Goal: Transaction & Acquisition: Purchase product/service

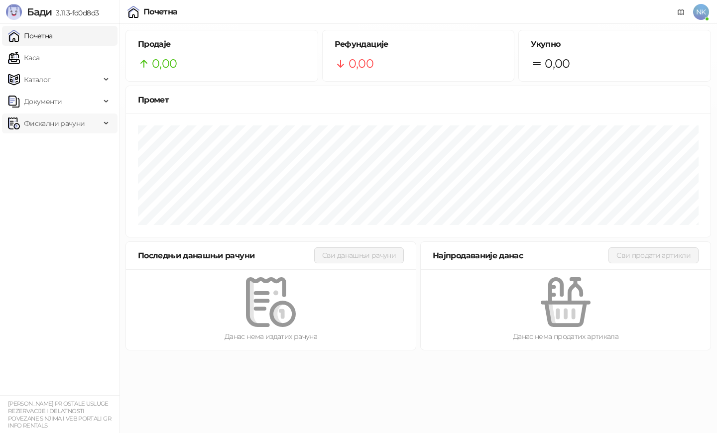
click at [55, 124] on span "Фискални рачуни" at bounding box center [54, 123] width 61 height 20
click at [54, 145] on link "Издати рачуни" at bounding box center [45, 145] width 67 height 20
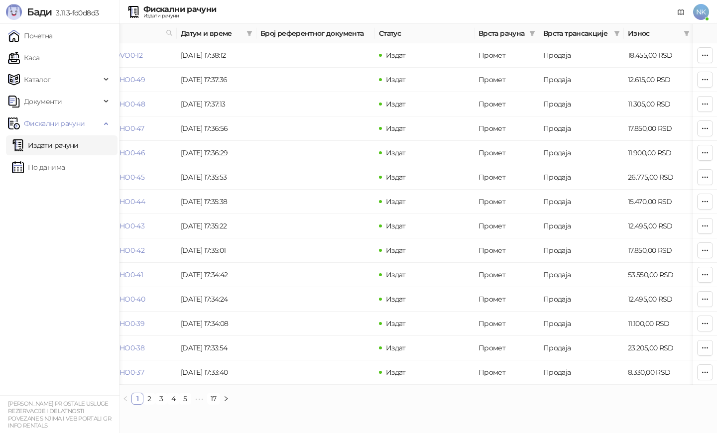
scroll to position [0, 299]
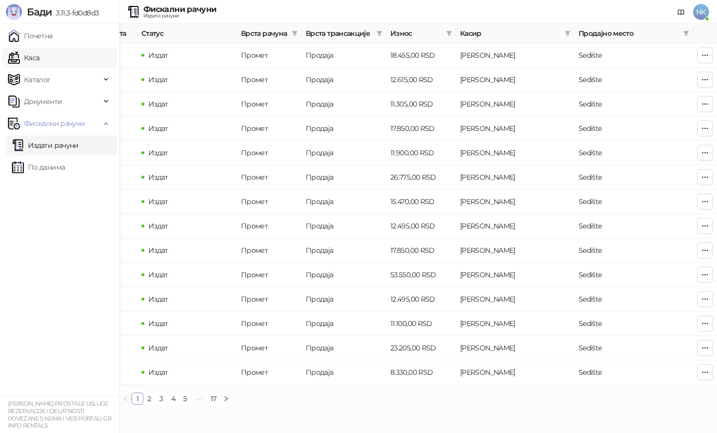
click at [38, 55] on link "Каса" at bounding box center [23, 58] width 31 height 20
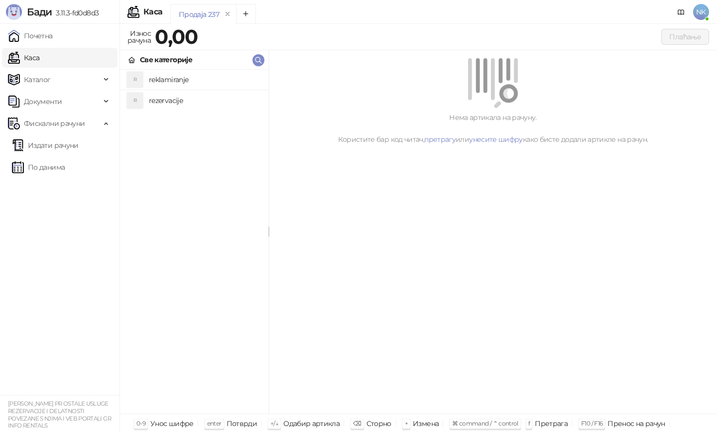
click at [169, 98] on h4 "rezervacije" at bounding box center [205, 101] width 112 height 16
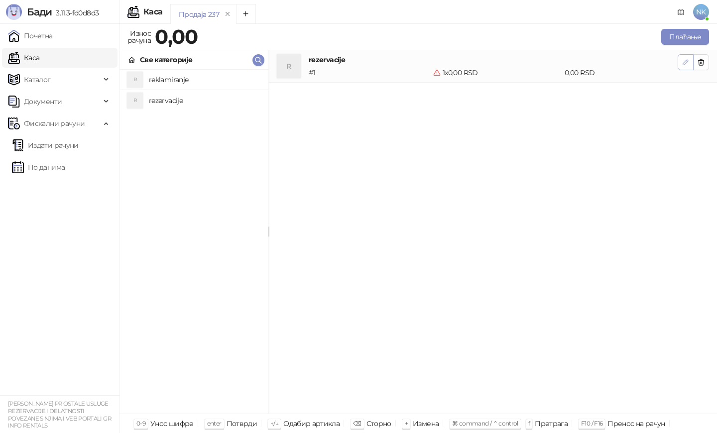
click at [680, 64] on button "button" at bounding box center [685, 62] width 16 height 16
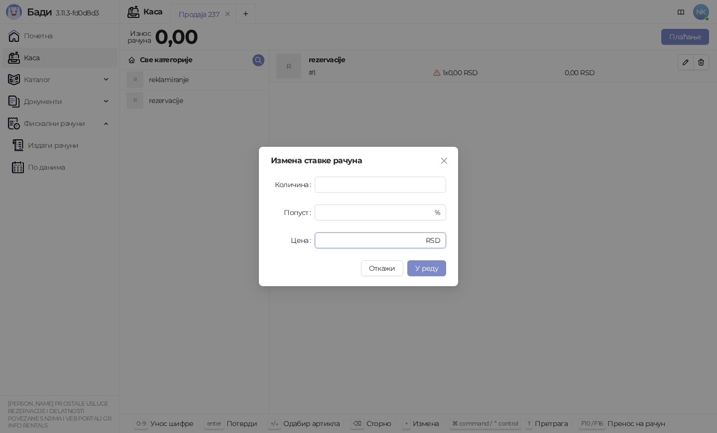
drag, startPoint x: 329, startPoint y: 240, endPoint x: 307, endPoint y: 241, distance: 21.5
click at [307, 241] on div "Цена * RSD" at bounding box center [358, 240] width 175 height 16
type input "*****"
click at [433, 268] on span "У реду" at bounding box center [426, 268] width 23 height 9
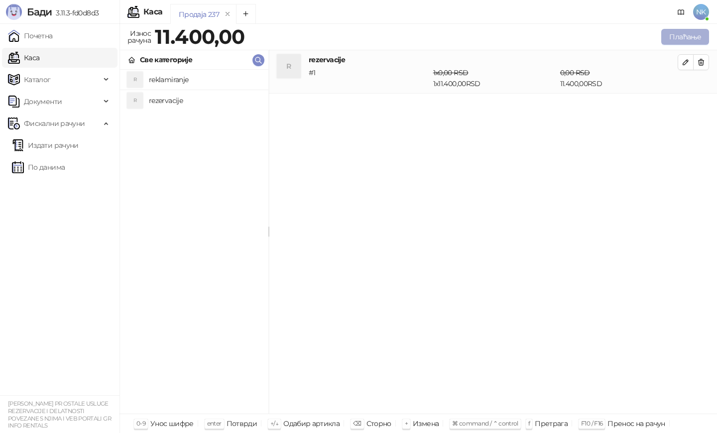
click at [685, 35] on button "Плаћање" at bounding box center [685, 37] width 48 height 16
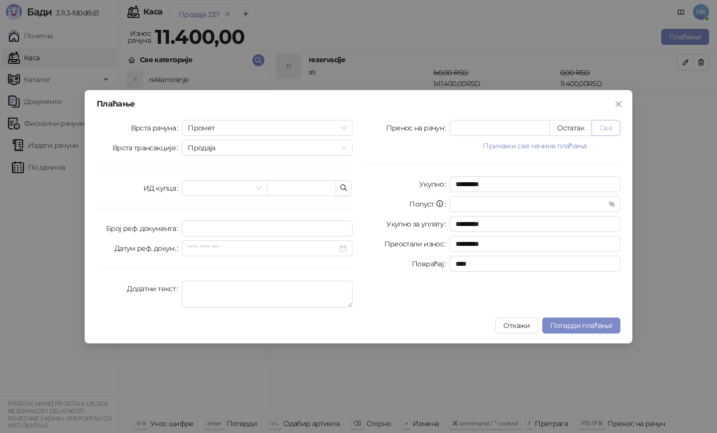
click at [605, 125] on button "Све" at bounding box center [605, 128] width 29 height 16
type input "*****"
type input "****"
click at [575, 319] on button "Потврди плаћање" at bounding box center [581, 326] width 78 height 16
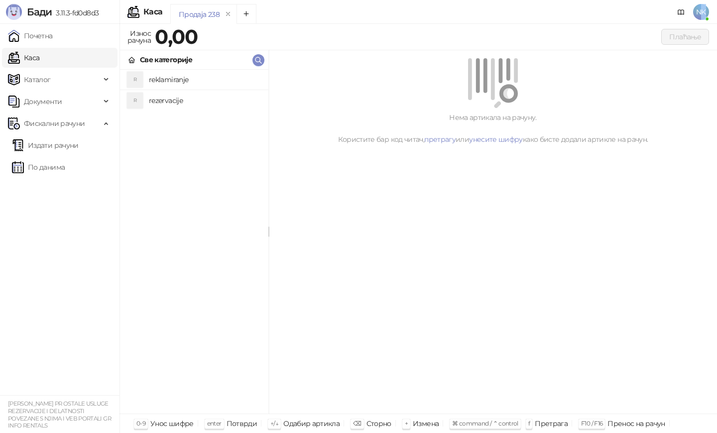
click at [703, 12] on span "NK" at bounding box center [701, 12] width 16 height 16
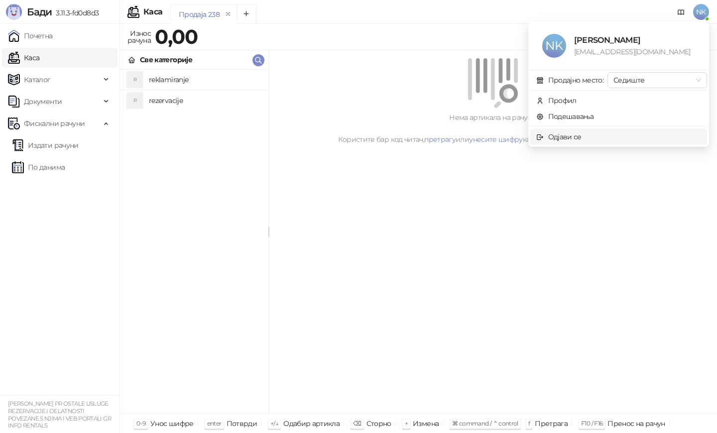
click at [567, 138] on div "Одјави се" at bounding box center [564, 136] width 33 height 11
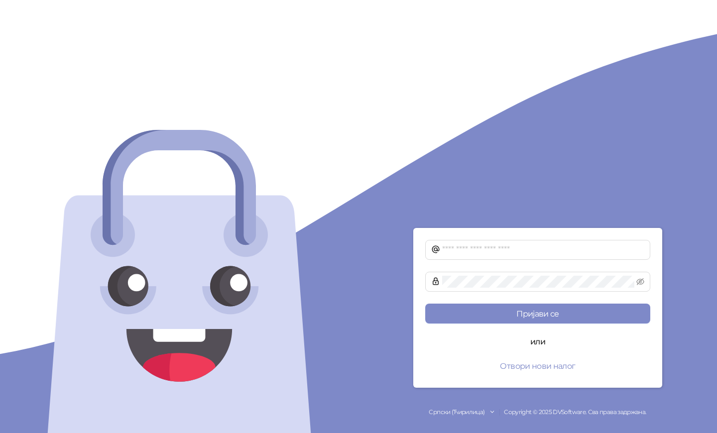
click at [109, 24] on div at bounding box center [179, 216] width 358 height 433
